Goal: Task Accomplishment & Management: Manage account settings

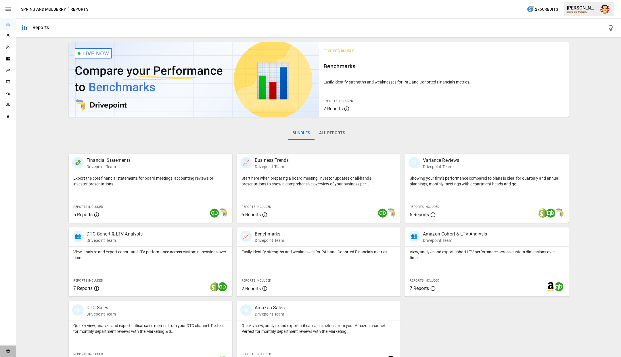
click at [7, 353] on div "Settings" at bounding box center [8, 351] width 16 height 12
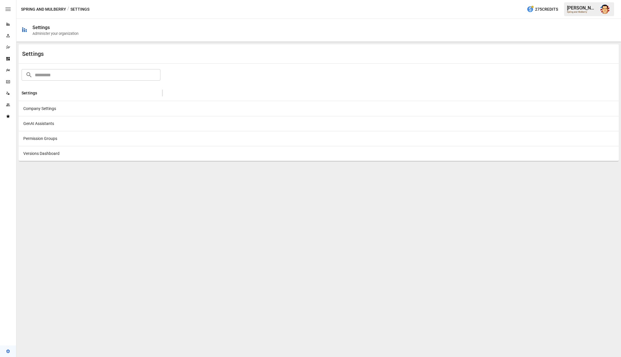
click at [49, 109] on div "Company Settings" at bounding box center [91, 108] width 144 height 15
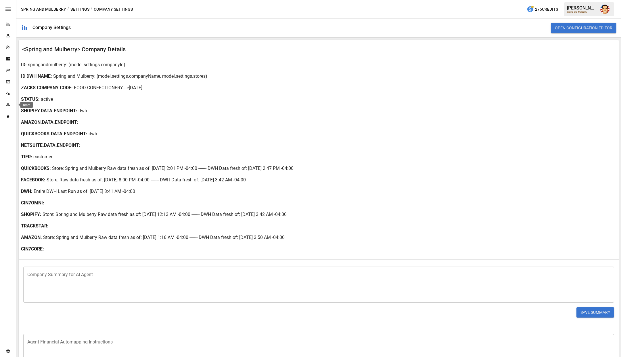
click at [10, 102] on icon "Team" at bounding box center [8, 104] width 5 height 5
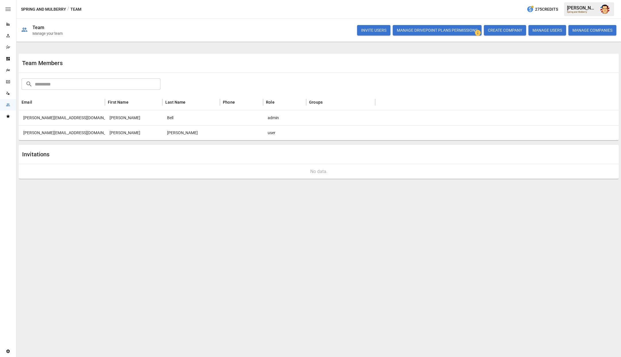
click at [552, 30] on button "MANAGE USERS" at bounding box center [548, 30] width 38 height 10
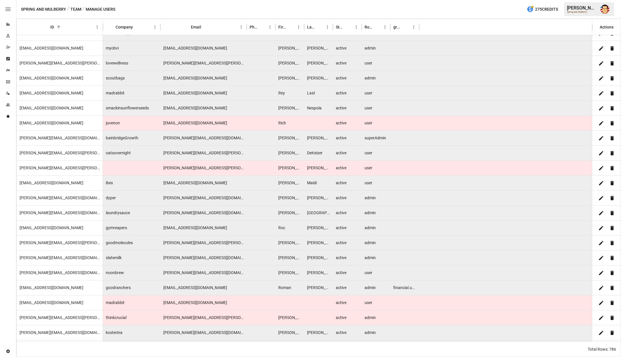
click at [194, 6] on div "Spring and Mulberry / Team / Manage Users 275 Credits Austin G. Spring and Mulb…" at bounding box center [318, 9] width 605 height 18
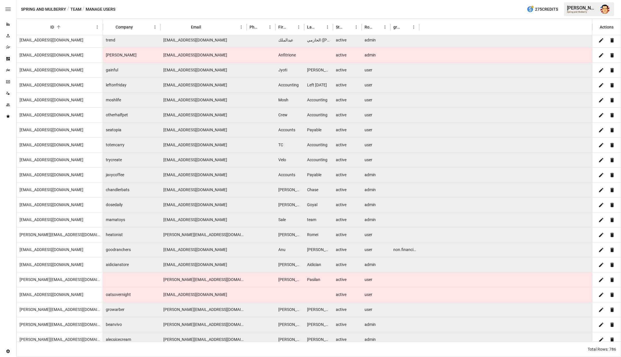
click at [75, 8] on button "Team" at bounding box center [75, 9] width 11 height 7
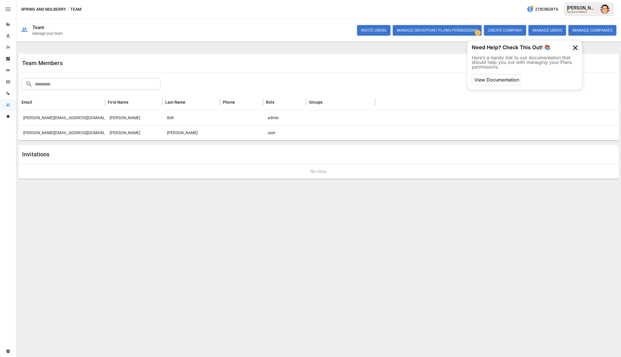
click at [607, 11] on img "Austin Gardner-Smith" at bounding box center [605, 9] width 9 height 9
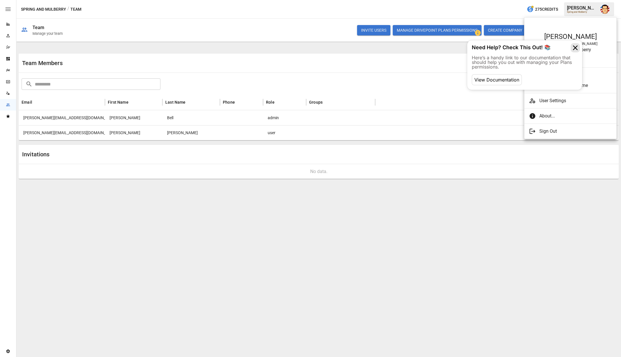
click at [577, 48] on icon at bounding box center [575, 47] width 9 height 9
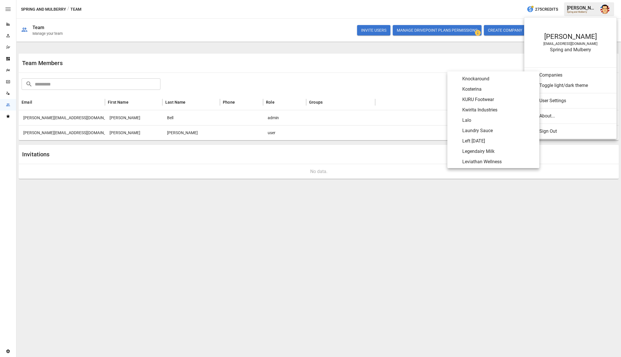
click at [497, 120] on span "Lalo" at bounding box center [499, 120] width 72 height 7
